Goal: Entertainment & Leisure: Consume media (video, audio)

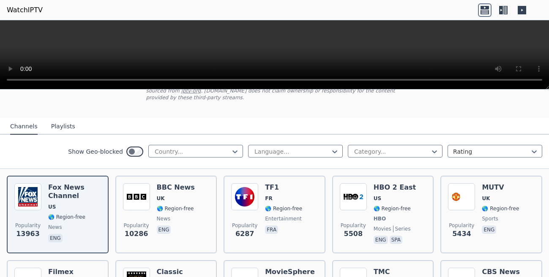
scroll to position [48, 0]
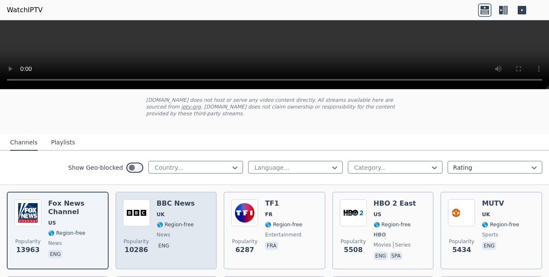
click at [178, 200] on h6 "BBC News" at bounding box center [176, 203] width 38 height 8
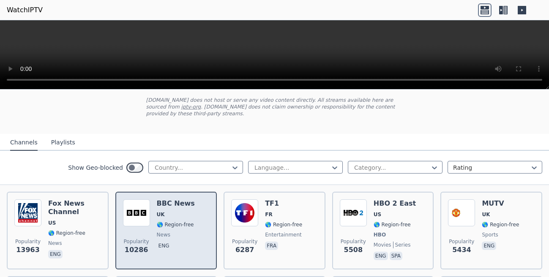
click at [167, 221] on span "🌎 Region-free" at bounding box center [175, 224] width 37 height 7
click at [137, 217] on img at bounding box center [136, 212] width 27 height 27
click at [173, 212] on div "BBC News UK 🌎 Region-free news eng" at bounding box center [176, 230] width 38 height 63
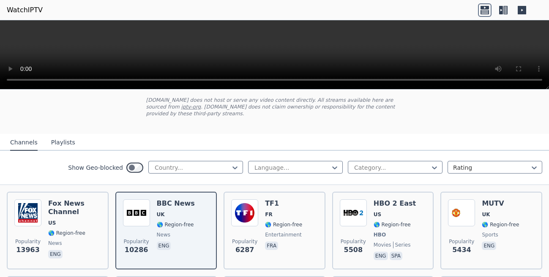
click at [309, 138] on nav "Channels Playlists" at bounding box center [274, 142] width 549 height 17
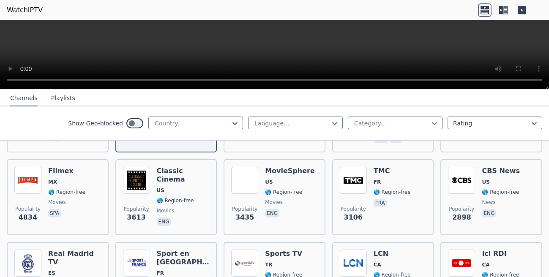
scroll to position [169, 0]
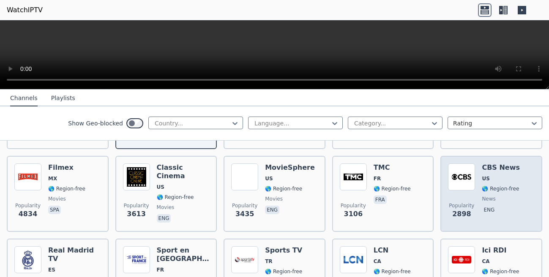
click at [463, 182] on img at bounding box center [461, 177] width 27 height 27
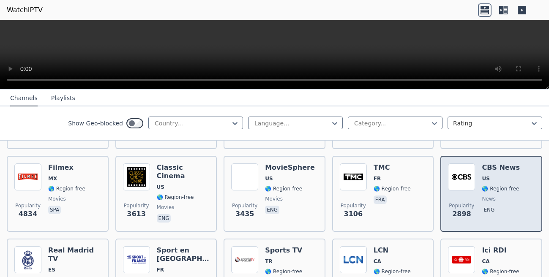
click at [463, 182] on img at bounding box center [461, 177] width 27 height 27
